Goal: Information Seeking & Learning: Learn about a topic

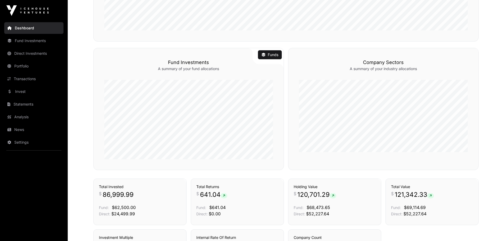
scroll to position [258, 0]
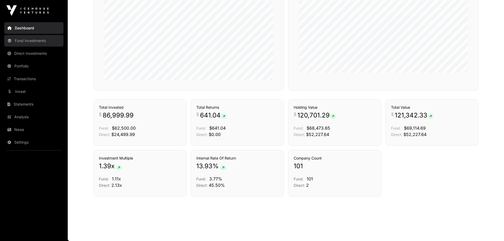
click at [25, 44] on link "Fund Investments" at bounding box center [33, 41] width 59 height 12
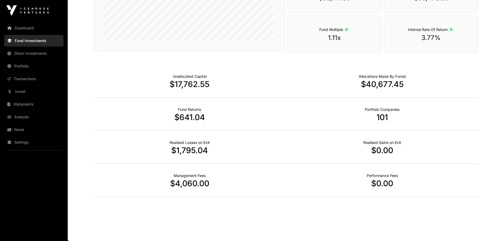
scroll to position [310, 0]
click at [312, 132] on div "Realised Gains on Exit $0.00" at bounding box center [382, 146] width 193 height 33
drag, startPoint x: 257, startPoint y: 117, endPoint x: 263, endPoint y: 136, distance: 20.6
click at [263, 136] on div "Unallocated Capital $17,762.55 Allocations Made By Funds $40,677.45 Fund Return…" at bounding box center [285, 130] width 385 height 132
click at [264, 137] on div "Realised Losses on Exit $1,795.04" at bounding box center [189, 146] width 193 height 33
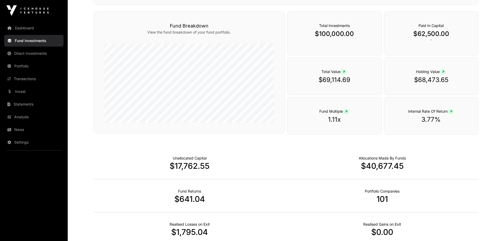
scroll to position [178, 0]
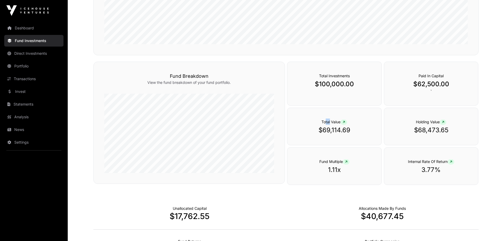
drag, startPoint x: 324, startPoint y: 121, endPoint x: 330, endPoint y: 124, distance: 6.6
click at [330, 124] on span "Total Value" at bounding box center [335, 122] width 26 height 4
click at [32, 56] on link "Direct Investments" at bounding box center [33, 54] width 59 height 12
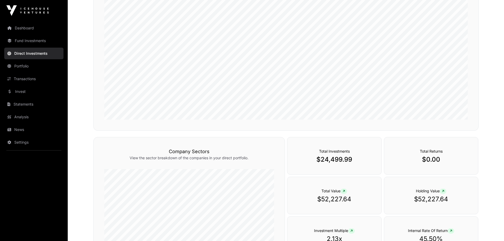
scroll to position [132, 0]
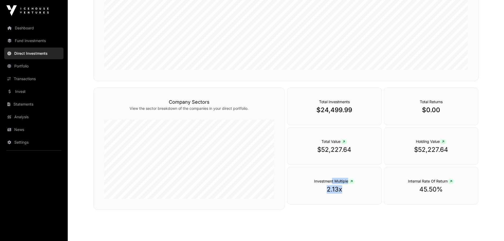
drag, startPoint x: 397, startPoint y: 180, endPoint x: 332, endPoint y: 172, distance: 65.6
click at [332, 172] on div "Investment Multiple 2.13x Internal Rate Of Return 45.50%" at bounding box center [383, 186] width 192 height 38
click at [402, 177] on div "Internal Rate Of Return 45.50%" at bounding box center [431, 186] width 95 height 38
click at [363, 188] on div "Investment Multiple 2.13x Internal Rate Of Return 45.50%" at bounding box center [383, 186] width 192 height 38
click at [450, 182] on span at bounding box center [451, 181] width 7 height 5
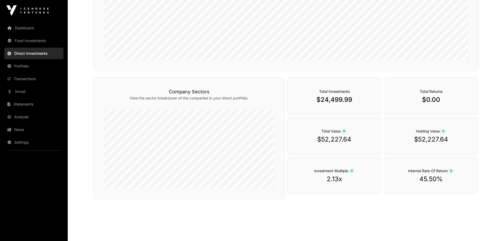
scroll to position [148, 0]
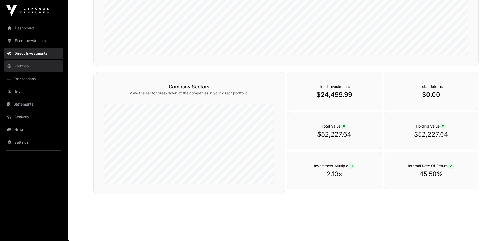
click at [20, 66] on link "Portfolio" at bounding box center [33, 66] width 59 height 12
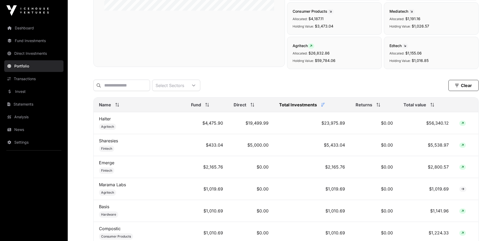
scroll to position [79, 0]
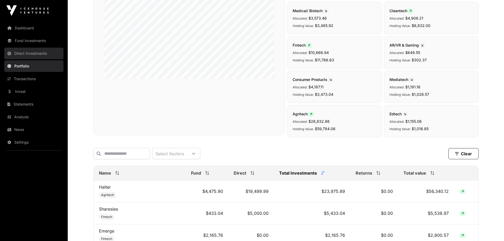
click at [29, 50] on link "Direct Investments" at bounding box center [33, 54] width 59 height 12
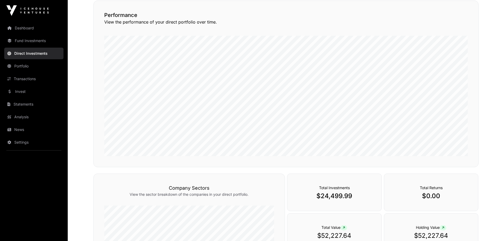
scroll to position [148, 0]
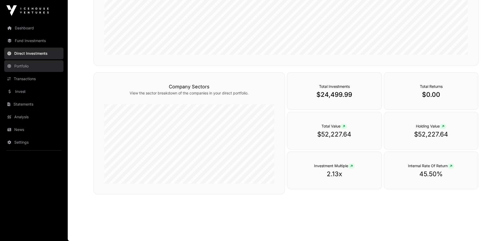
click at [32, 67] on link "Portfolio" at bounding box center [33, 66] width 59 height 12
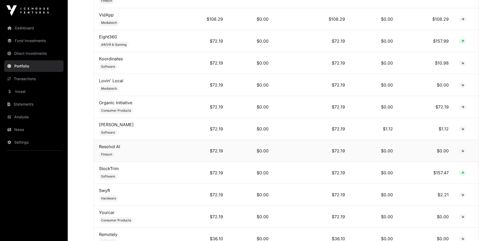
scroll to position [2286, 0]
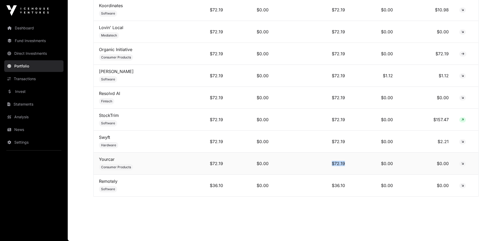
drag, startPoint x: 344, startPoint y: 164, endPoint x: 285, endPoint y: 174, distance: 59.6
click at [286, 174] on td "$72.19" at bounding box center [312, 164] width 76 height 22
click at [285, 174] on td "$72.19" at bounding box center [312, 164] width 76 height 22
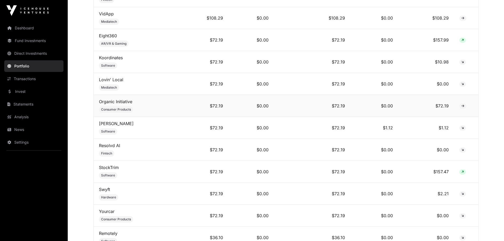
scroll to position [2180, 0]
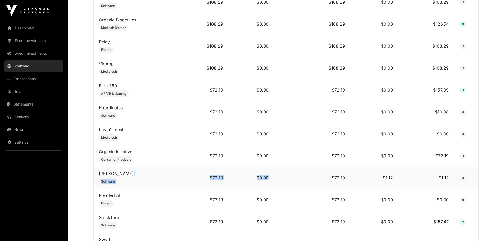
drag, startPoint x: 168, startPoint y: 174, endPoint x: 313, endPoint y: 174, distance: 145.3
click at [313, 174] on tr "Rebecca Page Software $72.19 $0.00 $72.19 $1.12 $1.12" at bounding box center [286, 178] width 385 height 22
drag, startPoint x: 300, startPoint y: 182, endPoint x: 286, endPoint y: 183, distance: 13.8
click at [300, 183] on td "$72.19" at bounding box center [312, 178] width 76 height 22
click at [259, 186] on td "$0.00" at bounding box center [251, 178] width 46 height 22
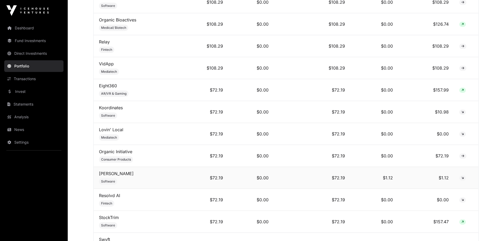
click at [339, 180] on td "$72.19" at bounding box center [312, 178] width 76 height 22
drag, startPoint x: 342, startPoint y: 183, endPoint x: 313, endPoint y: 178, distance: 29.5
click at [313, 178] on td "$72.19" at bounding box center [312, 178] width 76 height 22
click at [324, 178] on td "$72.19" at bounding box center [312, 178] width 76 height 22
drag, startPoint x: 242, startPoint y: 157, endPoint x: 280, endPoint y: 159, distance: 37.7
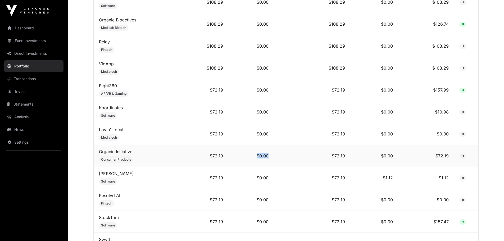
click at [280, 159] on tr "Organic Initiative Consumer Products $72.19 $0.00 $72.19 $0.00 $72.19" at bounding box center [286, 156] width 385 height 22
click at [280, 159] on td "$72.19" at bounding box center [312, 156] width 76 height 22
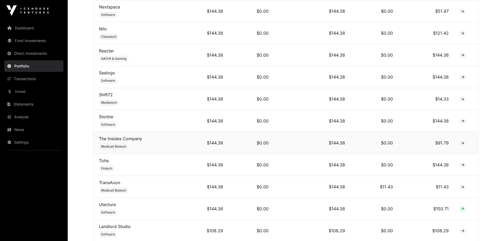
scroll to position [1942, 0]
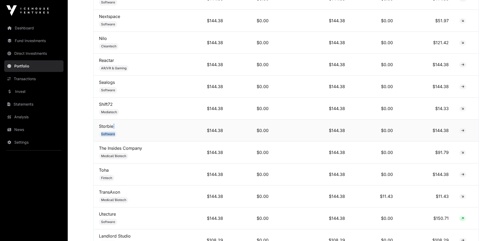
click at [150, 133] on td "Storbie Software" at bounding box center [140, 131] width 92 height 22
drag, startPoint x: 149, startPoint y: 115, endPoint x: 151, endPoint y: 121, distance: 6.5
click at [151, 120] on td "Shift72 Mediatech" at bounding box center [140, 109] width 92 height 22
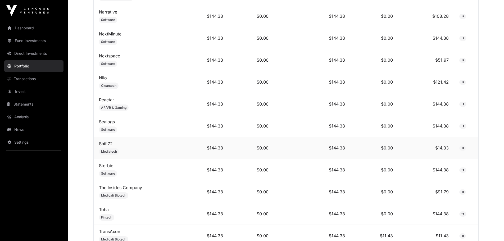
scroll to position [1889, 0]
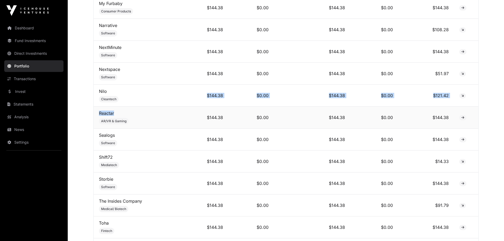
drag, startPoint x: 154, startPoint y: 102, endPoint x: 157, endPoint y: 115, distance: 13.1
click at [157, 115] on td "Reactar AR/VR & Gaming" at bounding box center [140, 118] width 92 height 22
click at [166, 90] on td "Nilo Cleantech" at bounding box center [140, 96] width 92 height 22
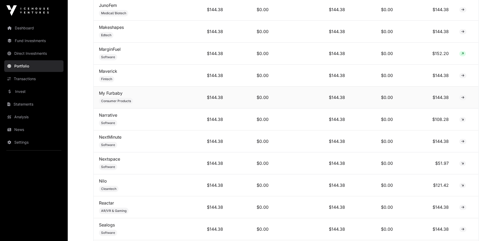
scroll to position [1783, 0]
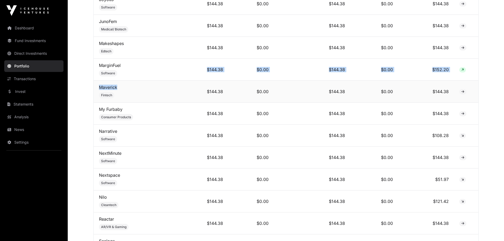
drag, startPoint x: 175, startPoint y: 82, endPoint x: 173, endPoint y: 91, distance: 9.1
click at [173, 91] on td "Maverick Fintech" at bounding box center [140, 92] width 92 height 22
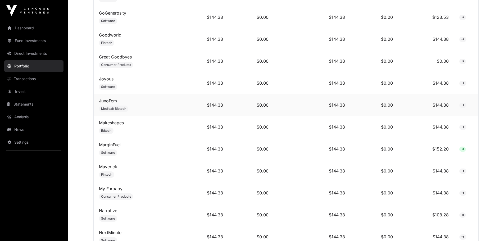
scroll to position [1677, 0]
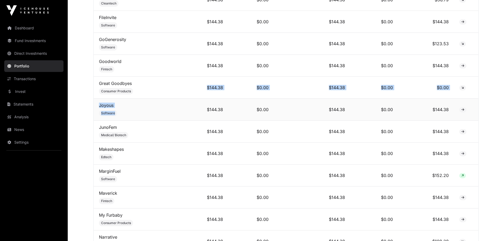
click at [194, 106] on td "$144.38" at bounding box center [207, 110] width 42 height 22
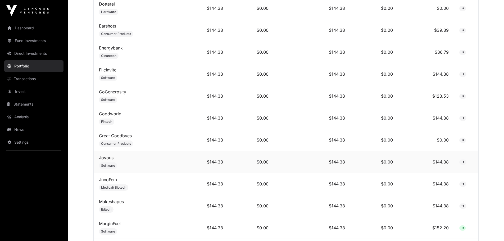
scroll to position [1624, 0]
drag, startPoint x: 203, startPoint y: 92, endPoint x: 200, endPoint y: 124, distance: 31.6
click at [200, 124] on td "$144.38" at bounding box center [207, 119] width 42 height 22
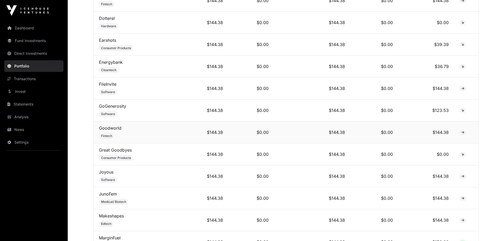
scroll to position [1598, 0]
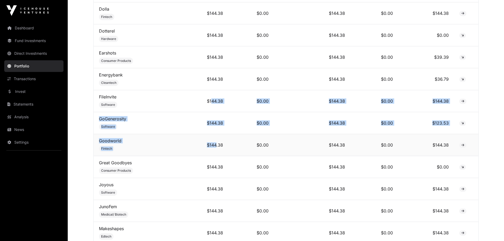
drag, startPoint x: 204, startPoint y: 102, endPoint x: 210, endPoint y: 138, distance: 36.9
click at [210, 138] on td "$144.38" at bounding box center [207, 145] width 42 height 22
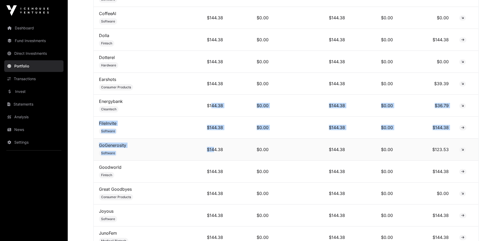
drag, startPoint x: 205, startPoint y: 100, endPoint x: 208, endPoint y: 147, distance: 47.5
click at [208, 147] on td "$144.38" at bounding box center [207, 150] width 42 height 22
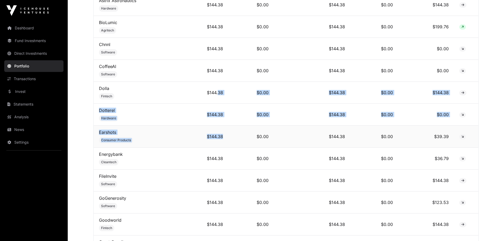
drag, startPoint x: 217, startPoint y: 124, endPoint x: 218, endPoint y: 136, distance: 12.2
click at [218, 136] on td "$144.38" at bounding box center [207, 137] width 42 height 22
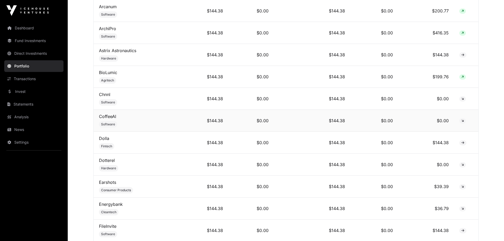
scroll to position [1465, 0]
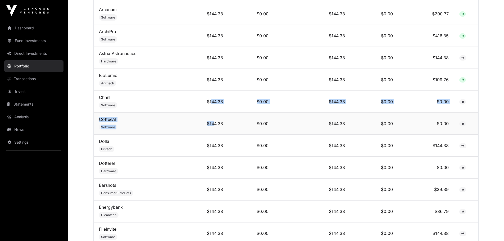
drag, startPoint x: 205, startPoint y: 112, endPoint x: 208, endPoint y: 133, distance: 20.9
click at [208, 133] on td "$144.38" at bounding box center [207, 124] width 42 height 22
drag, startPoint x: 188, startPoint y: 126, endPoint x: 166, endPoint y: 128, distance: 21.2
click at [186, 126] on td "$144.38" at bounding box center [207, 124] width 42 height 22
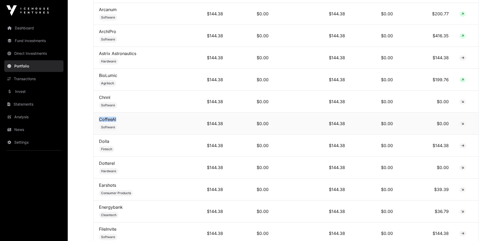
drag, startPoint x: 122, startPoint y: 124, endPoint x: 95, endPoint y: 123, distance: 26.7
click at [95, 123] on td "CoffeeAI Software" at bounding box center [140, 124] width 92 height 22
copy link "CoffeeAI"
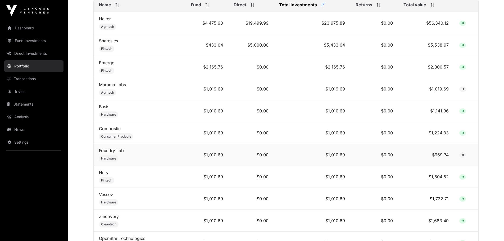
scroll to position [221, 0]
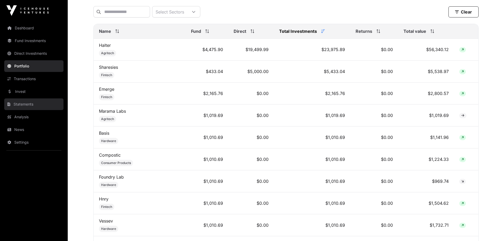
drag, startPoint x: 22, startPoint y: 92, endPoint x: 29, endPoint y: 106, distance: 15.3
click at [22, 92] on link "Invest" at bounding box center [33, 92] width 59 height 12
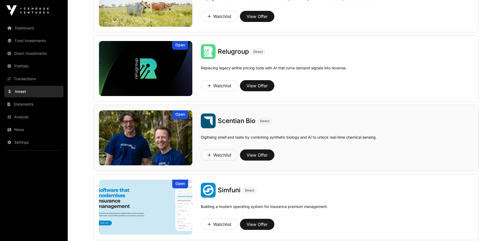
scroll to position [238, 0]
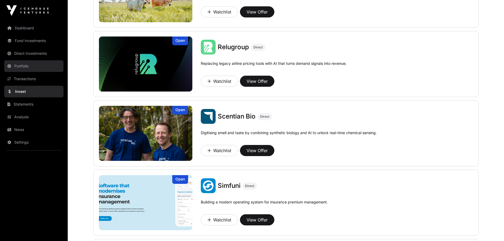
click at [28, 63] on link "Portfolio" at bounding box center [33, 66] width 59 height 12
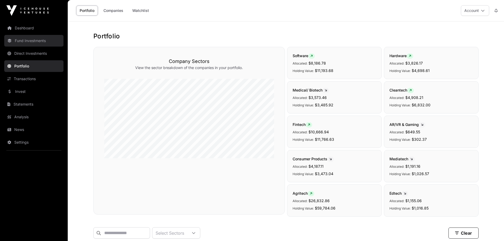
click at [29, 37] on link "Fund Investments" at bounding box center [33, 41] width 59 height 12
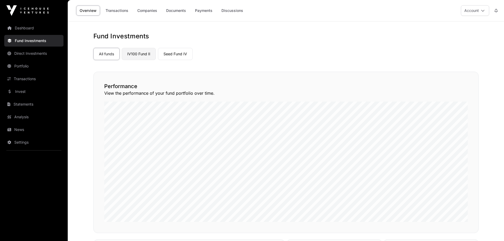
click at [152, 53] on link "IV100 Fund II" at bounding box center [139, 54] width 34 height 12
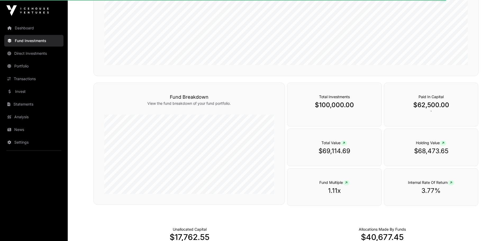
scroll to position [159, 0]
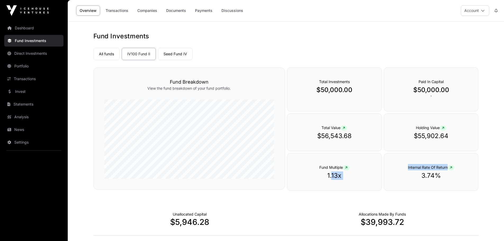
drag, startPoint x: 354, startPoint y: 177, endPoint x: 332, endPoint y: 172, distance: 22.1
click at [332, 172] on div "Fund Multiple 1.13x Internal Rate Of Return 3.74%" at bounding box center [383, 172] width 192 height 38
click at [333, 167] on span "Fund Multiple" at bounding box center [334, 167] width 30 height 4
drag, startPoint x: 329, startPoint y: 168, endPoint x: 409, endPoint y: 169, distance: 79.4
click at [409, 169] on div "Fund Multiple 1.13x Internal Rate Of Return 3.74%" at bounding box center [383, 172] width 192 height 38
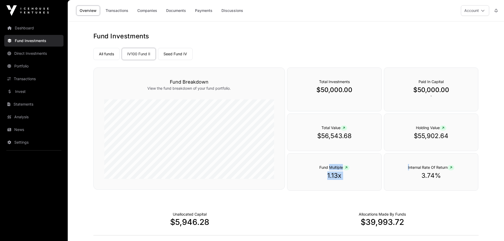
click at [409, 169] on span "Internal Rate Of Return" at bounding box center [431, 167] width 46 height 4
drag, startPoint x: 323, startPoint y: 132, endPoint x: 326, endPoint y: 135, distance: 4.5
click at [326, 135] on div "Total Value $56,543.68" at bounding box center [334, 133] width 95 height 38
click at [326, 136] on p "$56,543.68" at bounding box center [334, 136] width 73 height 8
drag, startPoint x: 437, startPoint y: 134, endPoint x: 334, endPoint y: 132, distance: 103.3
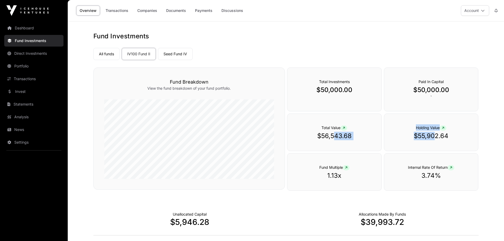
click at [334, 133] on div "Total Value $56,543.68 Holding Value $55,902.64" at bounding box center [383, 133] width 192 height 38
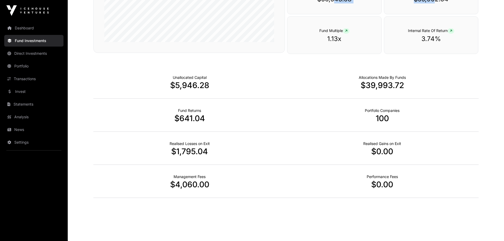
scroll to position [138, 0]
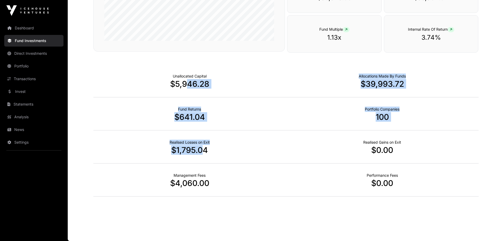
drag, startPoint x: 186, startPoint y: 94, endPoint x: 202, endPoint y: 160, distance: 67.9
click at [202, 160] on div "Unallocated Capital $5,946.28 Allocations Made By Funds $39,993.72 Fund Returns…" at bounding box center [285, 130] width 385 height 132
click at [202, 160] on div "Realised Losses on Exit $1,795.04" at bounding box center [189, 146] width 193 height 33
click at [201, 146] on p "$1,795.04" at bounding box center [189, 150] width 193 height 10
click at [212, 120] on p "$641.04" at bounding box center [189, 117] width 193 height 10
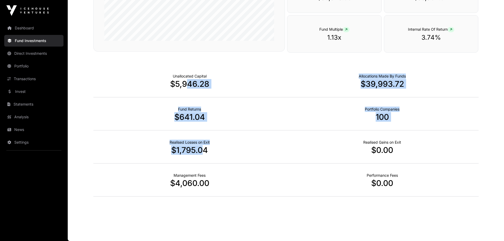
click at [207, 115] on p "$641.04" at bounding box center [189, 117] width 193 height 10
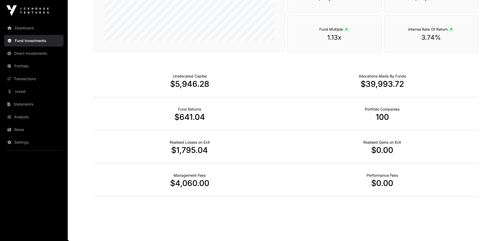
click at [194, 117] on p "$641.04" at bounding box center [189, 117] width 193 height 10
drag, startPoint x: 186, startPoint y: 114, endPoint x: 384, endPoint y: 88, distance: 199.5
click at [384, 88] on div "Unallocated Capital $5,946.28 Allocations Made By Funds $39,993.72 Fund Returns…" at bounding box center [285, 130] width 385 height 132
click at [384, 88] on p "$39,993.72" at bounding box center [382, 84] width 193 height 10
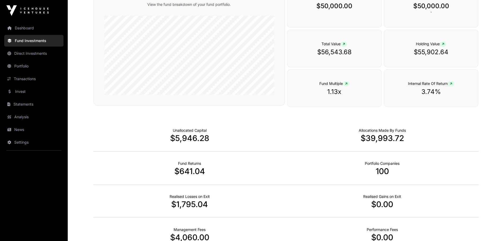
scroll to position [0, 0]
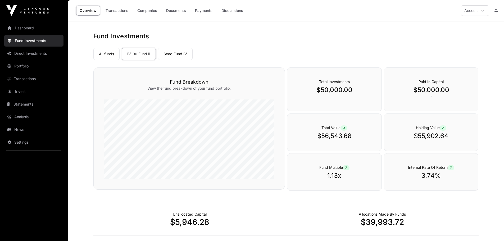
drag, startPoint x: 369, startPoint y: 150, endPoint x: 315, endPoint y: 63, distance: 102.9
click at [165, 51] on link "Seed Fund IV" at bounding box center [175, 54] width 35 height 12
click at [153, 11] on link "Companies" at bounding box center [147, 11] width 27 height 10
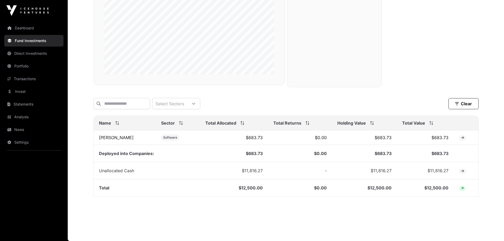
scroll to position [112, 0]
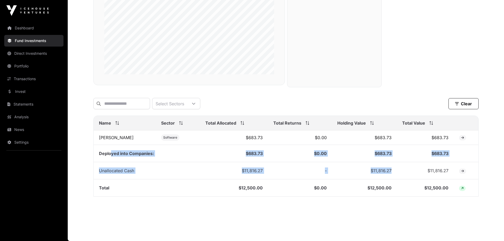
drag, startPoint x: 108, startPoint y: 156, endPoint x: 436, endPoint y: 170, distance: 328.5
click at [432, 172] on tfoot "Deployed into Companies: $683.73 $0.00 $683.73 $683.73 Unallocated Cash $11,816…" at bounding box center [286, 171] width 385 height 52
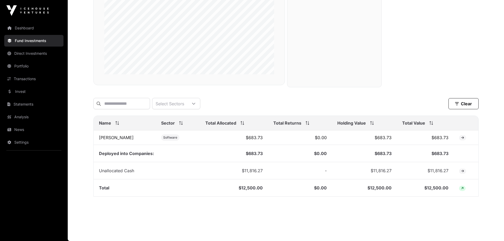
click at [443, 163] on td "$11,816.27" at bounding box center [425, 170] width 57 height 17
drag, startPoint x: 433, startPoint y: 173, endPoint x: 162, endPoint y: 159, distance: 271.2
click at [162, 159] on tfoot "Deployed into Companies: $683.73 $0.00 $683.73 $683.73 Unallocated Cash $11,816…" at bounding box center [286, 171] width 385 height 52
click at [162, 159] on td "Deployed into Companies:" at bounding box center [147, 153] width 107 height 17
drag, startPoint x: 159, startPoint y: 152, endPoint x: 401, endPoint y: 193, distance: 245.4
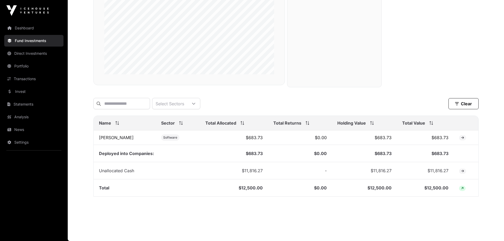
click at [401, 193] on tfoot "Deployed into Companies: $683.73 $0.00 $683.73 $683.73 Unallocated Cash $11,816…" at bounding box center [286, 171] width 385 height 52
click at [401, 193] on td "$12,500.00" at bounding box center [425, 187] width 57 height 17
drag, startPoint x: 356, startPoint y: 193, endPoint x: 296, endPoint y: 188, distance: 60.6
click at [296, 188] on tr "Total $12,500.00 $0.00 $12,500.00 $12,500.00" at bounding box center [286, 187] width 385 height 17
click at [296, 188] on td "$0.00" at bounding box center [300, 187] width 64 height 17
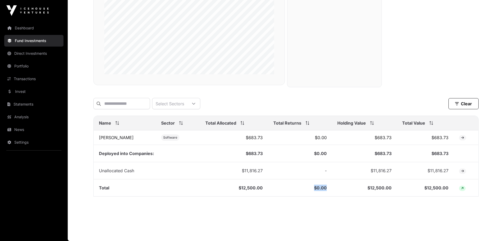
drag, startPoint x: 326, startPoint y: 203, endPoint x: 350, endPoint y: 206, distance: 24.0
click at [350, 206] on main "Fund Companies All funds IV100 Fund II Seed Fund IV Select a fund Seed Fund IV …" at bounding box center [286, 77] width 436 height 328
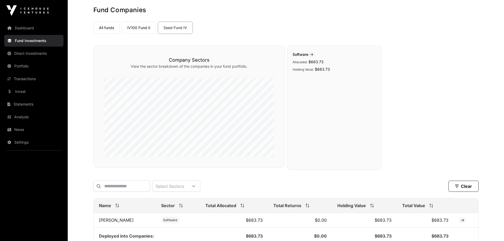
scroll to position [0, 0]
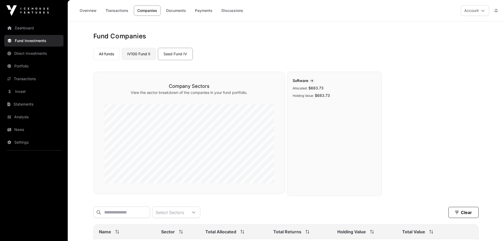
click at [136, 53] on link "IV100 Fund II" at bounding box center [139, 54] width 34 height 12
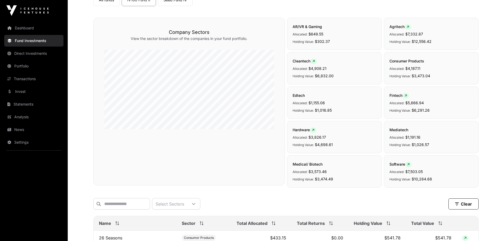
scroll to position [53, 0]
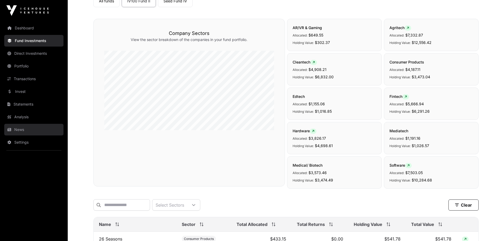
click at [26, 132] on link "News" at bounding box center [33, 130] width 59 height 12
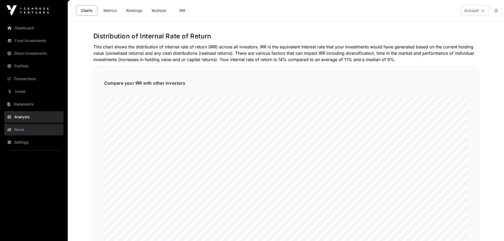
click at [31, 131] on link "News" at bounding box center [33, 130] width 59 height 12
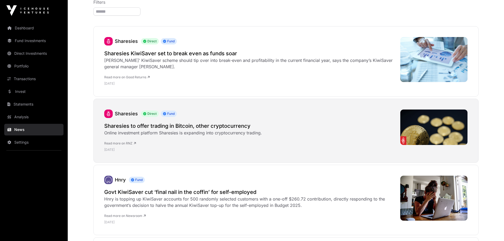
scroll to position [79, 0]
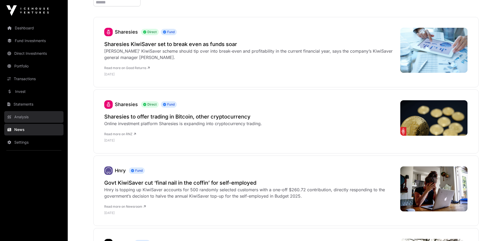
click at [38, 118] on link "Analysis" at bounding box center [33, 117] width 59 height 12
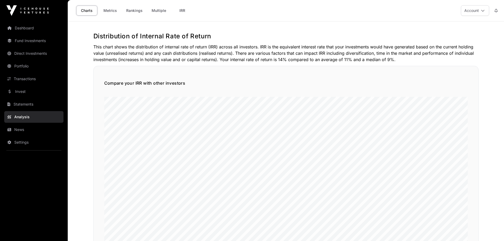
drag, startPoint x: 247, startPoint y: 53, endPoint x: 250, endPoint y: 67, distance: 14.1
click at [250, 67] on div "Compare your IRR with other investors" at bounding box center [285, 173] width 385 height 214
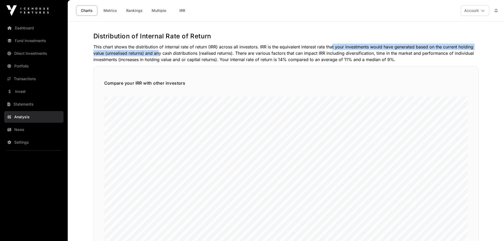
drag, startPoint x: 157, startPoint y: 54, endPoint x: 333, endPoint y: 48, distance: 175.8
click at [332, 48] on p "This chart shows the distribution of internal rate of return (IRR) across all i…" at bounding box center [285, 53] width 385 height 19
click at [342, 47] on p "This chart shows the distribution of internal rate of return (IRR) across all i…" at bounding box center [285, 53] width 385 height 19
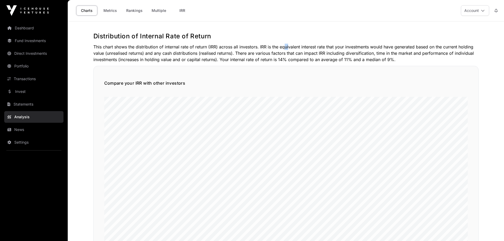
drag, startPoint x: 283, startPoint y: 45, endPoint x: 287, endPoint y: 47, distance: 4.6
click at [287, 47] on p "This chart shows the distribution of internal rate of return (IRR) across all i…" at bounding box center [285, 53] width 385 height 19
click at [305, 53] on p "This chart shows the distribution of internal rate of return (IRR) across all i…" at bounding box center [285, 53] width 385 height 19
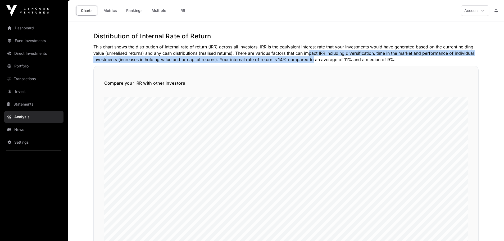
drag, startPoint x: 306, startPoint y: 50, endPoint x: 311, endPoint y: 60, distance: 10.8
click at [311, 60] on p "This chart shows the distribution of internal rate of return (IRR) across all i…" at bounding box center [285, 53] width 385 height 19
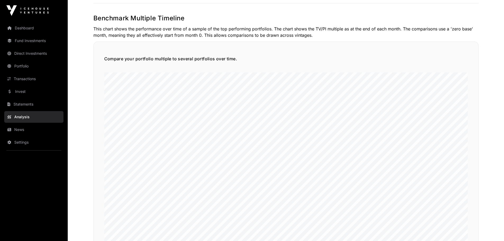
scroll to position [1228, 0]
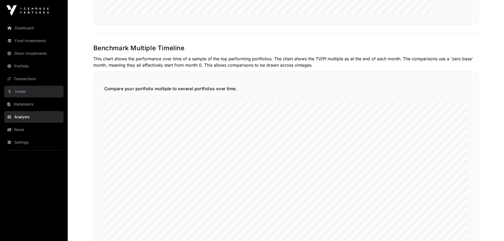
click at [23, 87] on link "Invest" at bounding box center [33, 92] width 59 height 12
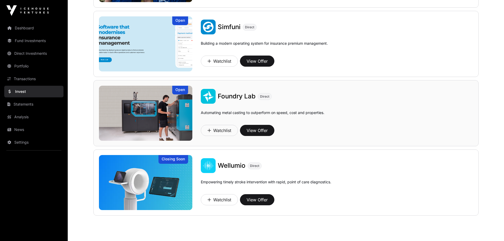
scroll to position [416, 0]
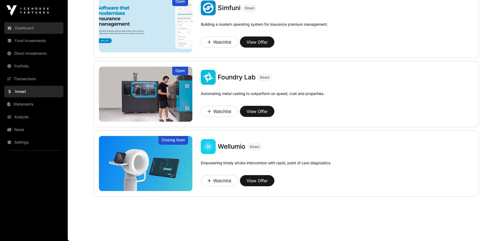
click at [22, 25] on link "Dashboard" at bounding box center [33, 28] width 59 height 12
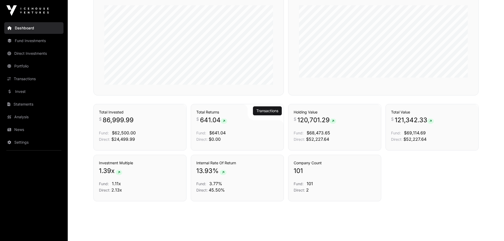
scroll to position [258, 0]
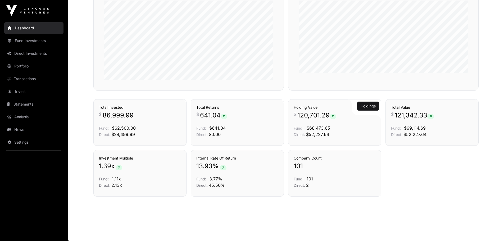
click at [347, 126] on p "Fund: $68,473.65" at bounding box center [335, 128] width 82 height 6
click at [322, 168] on p "101" at bounding box center [335, 166] width 82 height 8
click at [112, 137] on span "$24,499.99" at bounding box center [123, 134] width 24 height 5
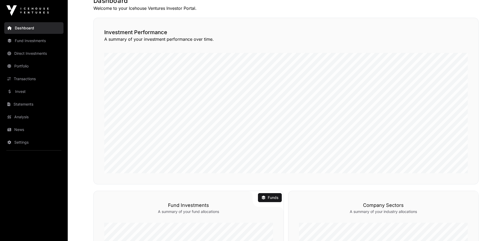
scroll to position [0, 0]
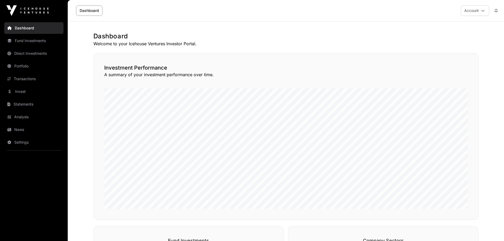
click at [84, 14] on link "Dashboard" at bounding box center [89, 11] width 26 height 10
click at [86, 11] on link "Dashboard" at bounding box center [89, 11] width 26 height 10
click at [488, 12] on button "Account" at bounding box center [475, 10] width 28 height 11
click at [450, 52] on link "Settings" at bounding box center [455, 53] width 65 height 10
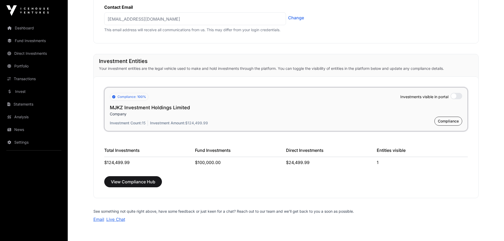
scroll to position [395, 0]
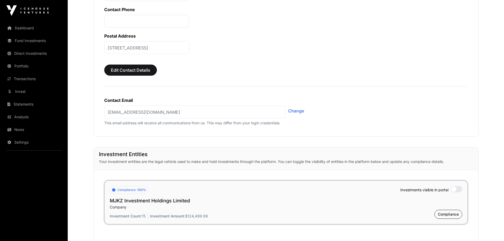
drag, startPoint x: 92, startPoint y: 146, endPoint x: 115, endPoint y: 111, distance: 41.9
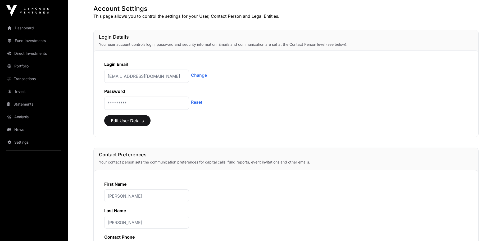
scroll to position [0, 0]
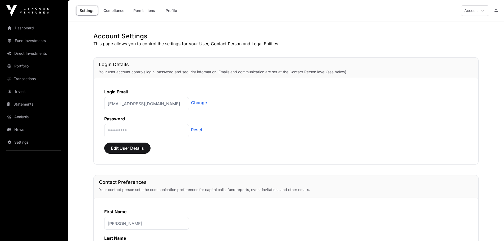
click at [187, 17] on div "Settings Compliance Permissions Profile Account" at bounding box center [286, 10] width 430 height 21
click at [173, 10] on link "Profile" at bounding box center [171, 11] width 21 height 10
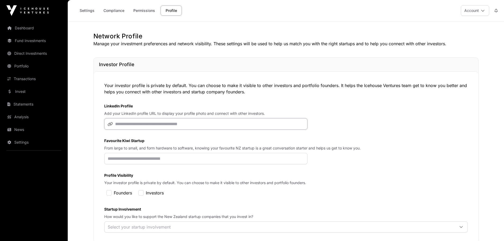
click at [144, 120] on input "url" at bounding box center [205, 123] width 203 height 11
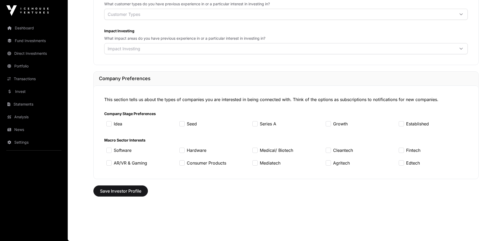
scroll to position [351, 0]
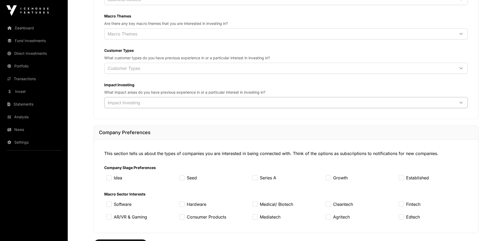
click at [127, 108] on div "Impact Investing" at bounding box center [124, 102] width 39 height 11
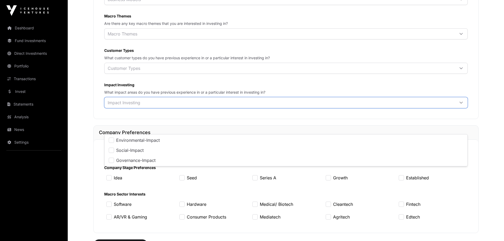
click at [97, 107] on div "We'll use your investment preferences to help us match you with the right start…" at bounding box center [286, 16] width 385 height 206
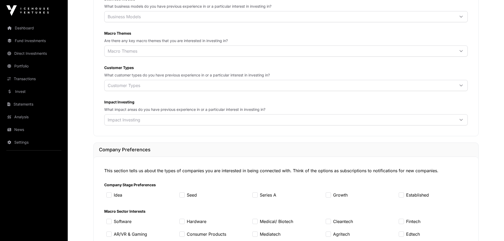
scroll to position [325, 0]
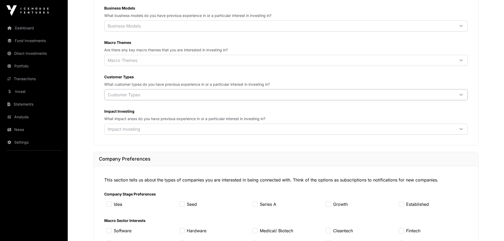
click at [116, 100] on div "Customer Types" at bounding box center [124, 94] width 39 height 11
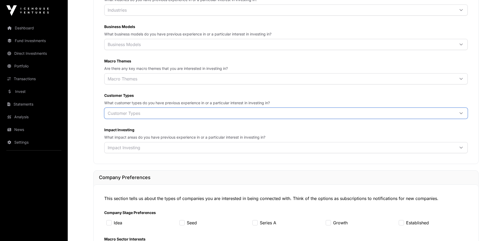
scroll to position [298, 0]
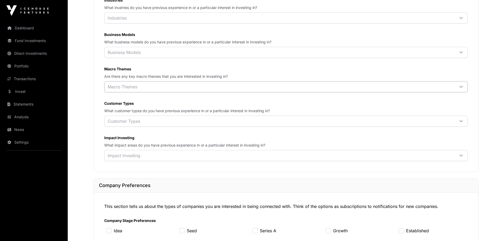
click at [118, 92] on div "Macro Themes" at bounding box center [123, 87] width 36 height 11
click at [109, 86] on div "Macro Themes Are there any key macro themes that you are interested in investin…" at bounding box center [286, 79] width 364 height 26
click at [120, 58] on div "Business Models" at bounding box center [124, 52] width 39 height 11
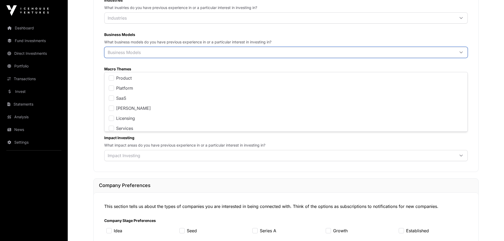
scroll to position [6, 3]
click at [89, 77] on div "Network Profile Manage your investment preferences and network visibility. Thes…" at bounding box center [286, 22] width 407 height 576
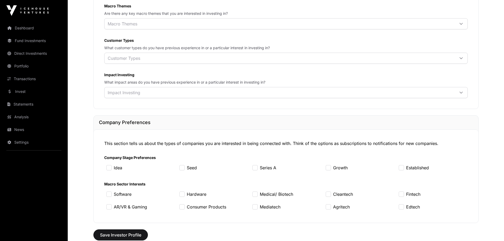
scroll to position [351, 0]
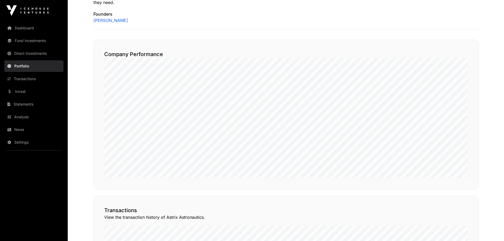
scroll to position [238, 0]
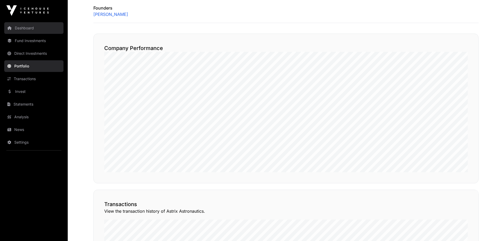
click at [26, 29] on link "Dashboard" at bounding box center [33, 28] width 59 height 12
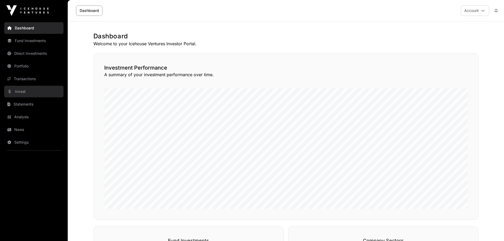
click at [28, 95] on link "Invest" at bounding box center [33, 92] width 59 height 12
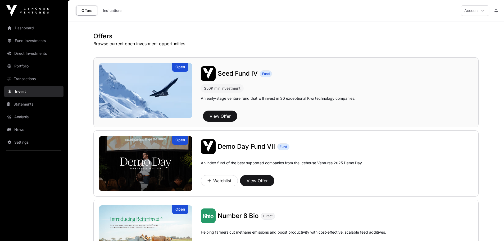
drag, startPoint x: 322, startPoint y: 154, endPoint x: 201, endPoint y: 70, distance: 146.3
click at [213, 115] on button "View Offer" at bounding box center [220, 116] width 34 height 11
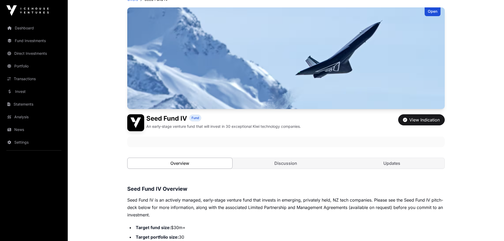
scroll to position [106, 0]
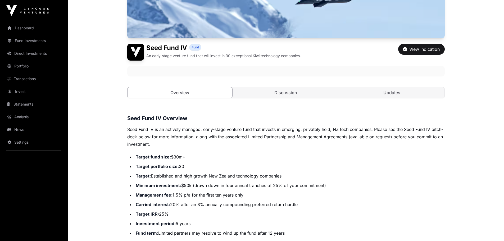
drag, startPoint x: 213, startPoint y: 163, endPoint x: 203, endPoint y: 159, distance: 10.0
click at [212, 163] on ul "Target fund size: $30m+ Target portfolio size: 30 Target: Established and high …" at bounding box center [286, 199] width 318 height 93
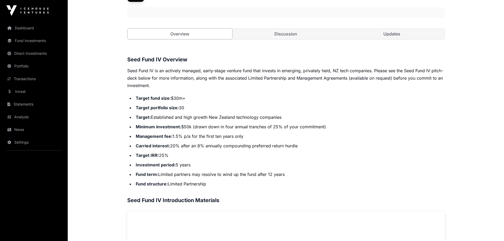
scroll to position [212, 0]
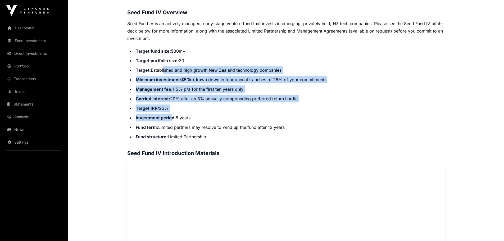
drag, startPoint x: 164, startPoint y: 69, endPoint x: 169, endPoint y: 120, distance: 51.9
click at [169, 120] on ul "Target fund size: $30m+ Target portfolio size: 30 Target: Established and high …" at bounding box center [286, 93] width 318 height 93
click at [168, 120] on li "Investment period: 5 years" at bounding box center [289, 117] width 311 height 7
click at [149, 103] on ul "Target fund size: $30m+ Target portfolio size: 30 Target: Established and high …" at bounding box center [286, 93] width 318 height 93
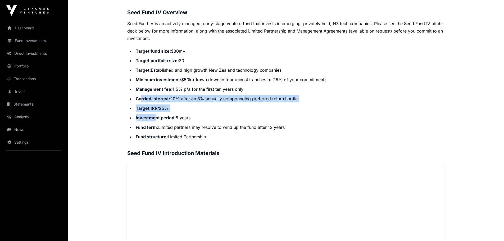
drag, startPoint x: 150, startPoint y: 112, endPoint x: 154, endPoint y: 116, distance: 5.6
click at [154, 116] on ul "Target fund size: $30m+ Target portfolio size: 30 Target: Established and high …" at bounding box center [286, 93] width 318 height 93
click at [154, 116] on strong "Investment period:" at bounding box center [156, 117] width 40 height 5
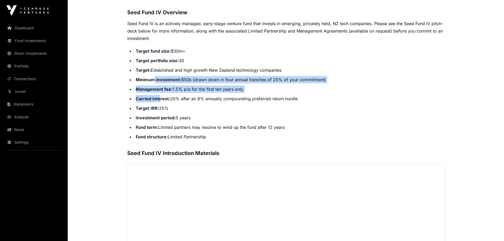
drag, startPoint x: 155, startPoint y: 74, endPoint x: 159, endPoint y: 96, distance: 22.1
click at [159, 96] on ul "Target fund size: $30m+ Target portfolio size: 30 Target: Established and high …" at bounding box center [286, 93] width 318 height 93
click at [159, 96] on li "Carried interest: 20% after an 8% annually compounding preferred return hurdle" at bounding box center [289, 98] width 311 height 7
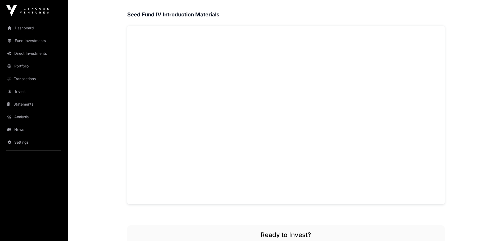
scroll to position [424, 0]
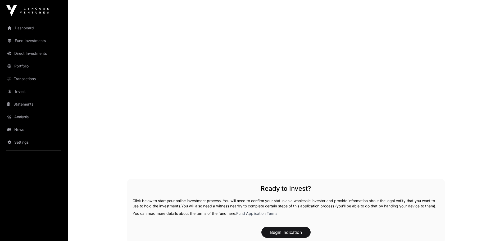
scroll to position [599, 0]
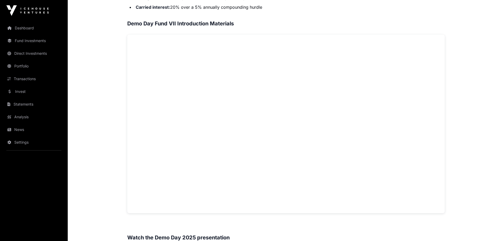
scroll to position [175, 0]
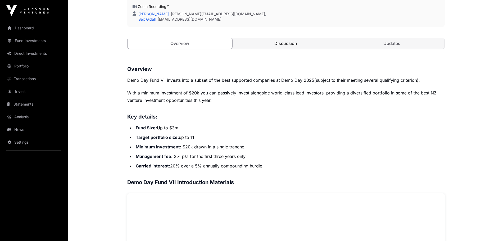
click at [279, 41] on link "Discussion" at bounding box center [285, 43] width 105 height 11
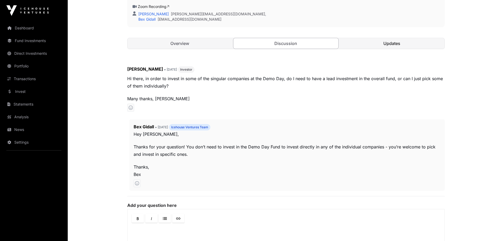
click at [374, 44] on link "Updates" at bounding box center [392, 43] width 105 height 11
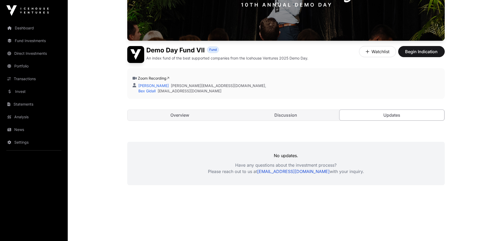
scroll to position [87, 0]
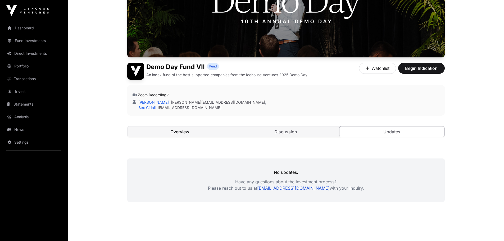
click at [163, 132] on link "Overview" at bounding box center [180, 132] width 105 height 11
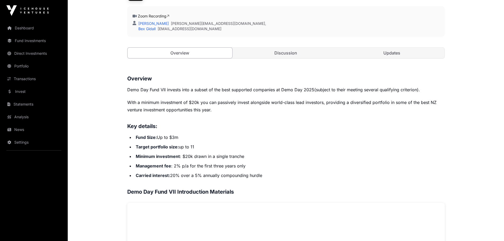
scroll to position [219, 0]
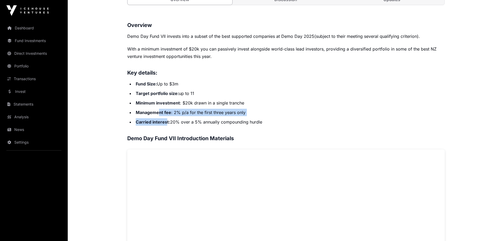
drag, startPoint x: 160, startPoint y: 115, endPoint x: 165, endPoint y: 125, distance: 11.2
click at [165, 125] on ul "Fund Size: Up to $3m Target portfolio size: up to 11 Minimum investment : $20k …" at bounding box center [286, 103] width 318 height 46
click at [165, 125] on li "Carried interest: 20% over a 5% annually compounding hurdle" at bounding box center [289, 121] width 311 height 7
drag, startPoint x: 172, startPoint y: 104, endPoint x: 181, endPoint y: 123, distance: 21.1
click at [181, 123] on ul "Fund Size: Up to $3m Target portfolio size: up to 11 Minimum investment : $20k …" at bounding box center [286, 103] width 318 height 46
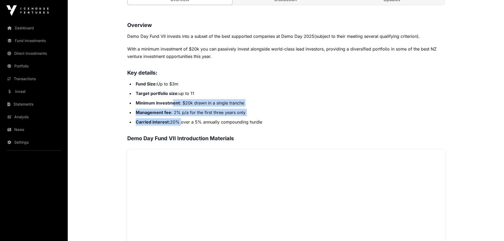
click at [181, 123] on li "Carried interest: 20% over a 5% annually compounding hurdle" at bounding box center [289, 121] width 311 height 7
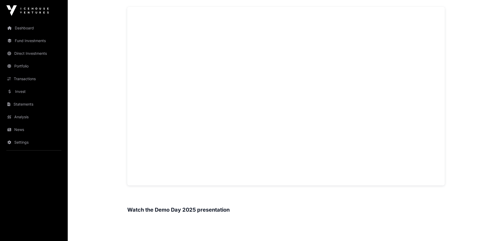
scroll to position [352, 0]
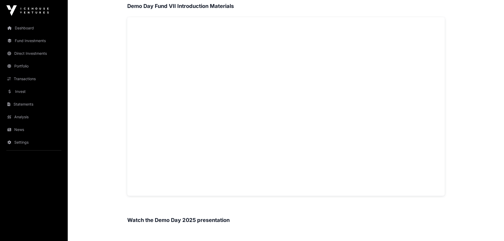
click at [106, 171] on main "Offers Demo Day Fund VII Open Demo Day Fund VII Fund An index fund of the best …" at bounding box center [286, 156] width 436 height 972
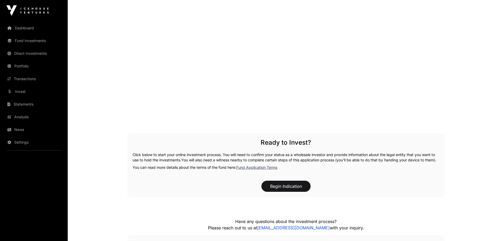
scroll to position [722, 0]
